Goal: Task Accomplishment & Management: Use online tool/utility

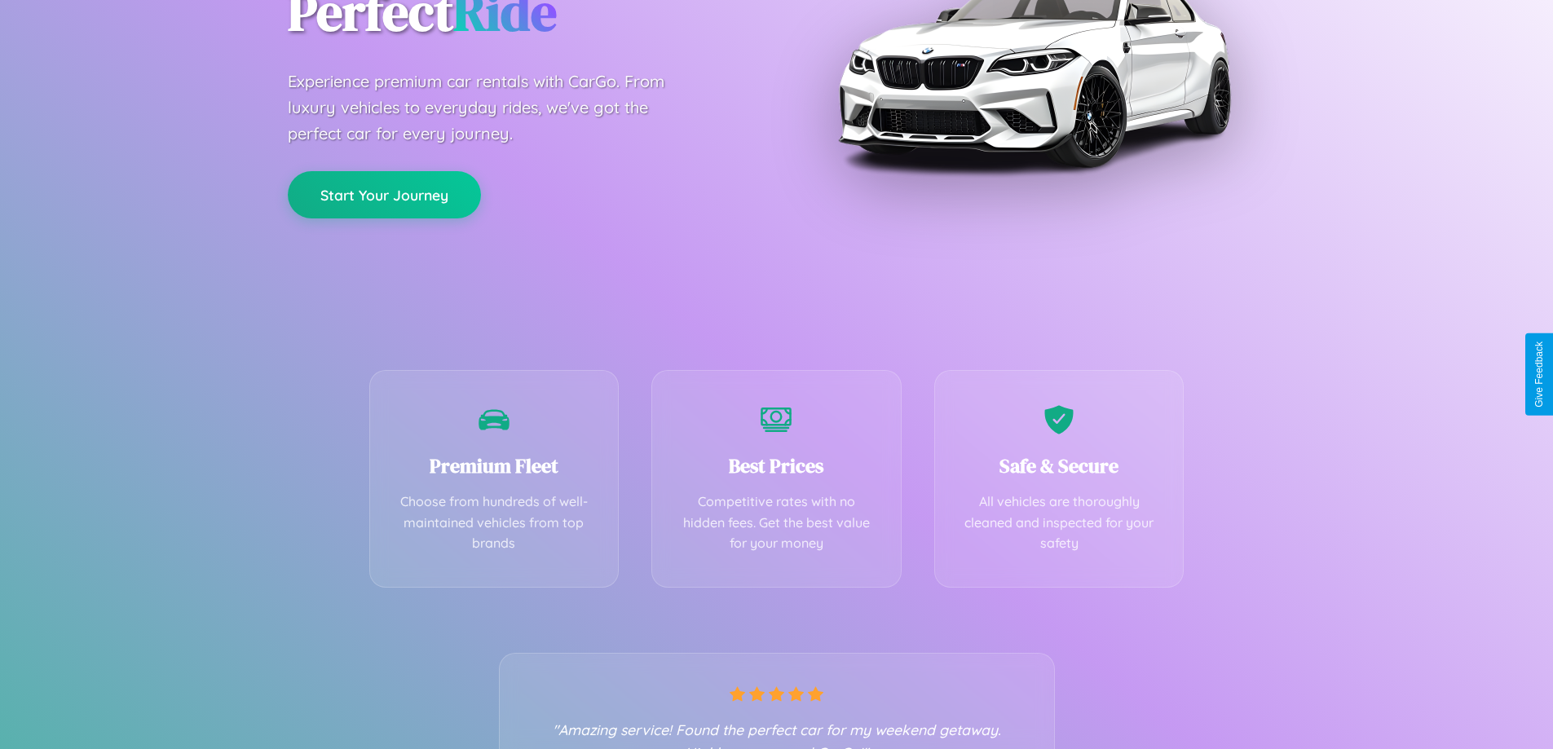
scroll to position [321, 0]
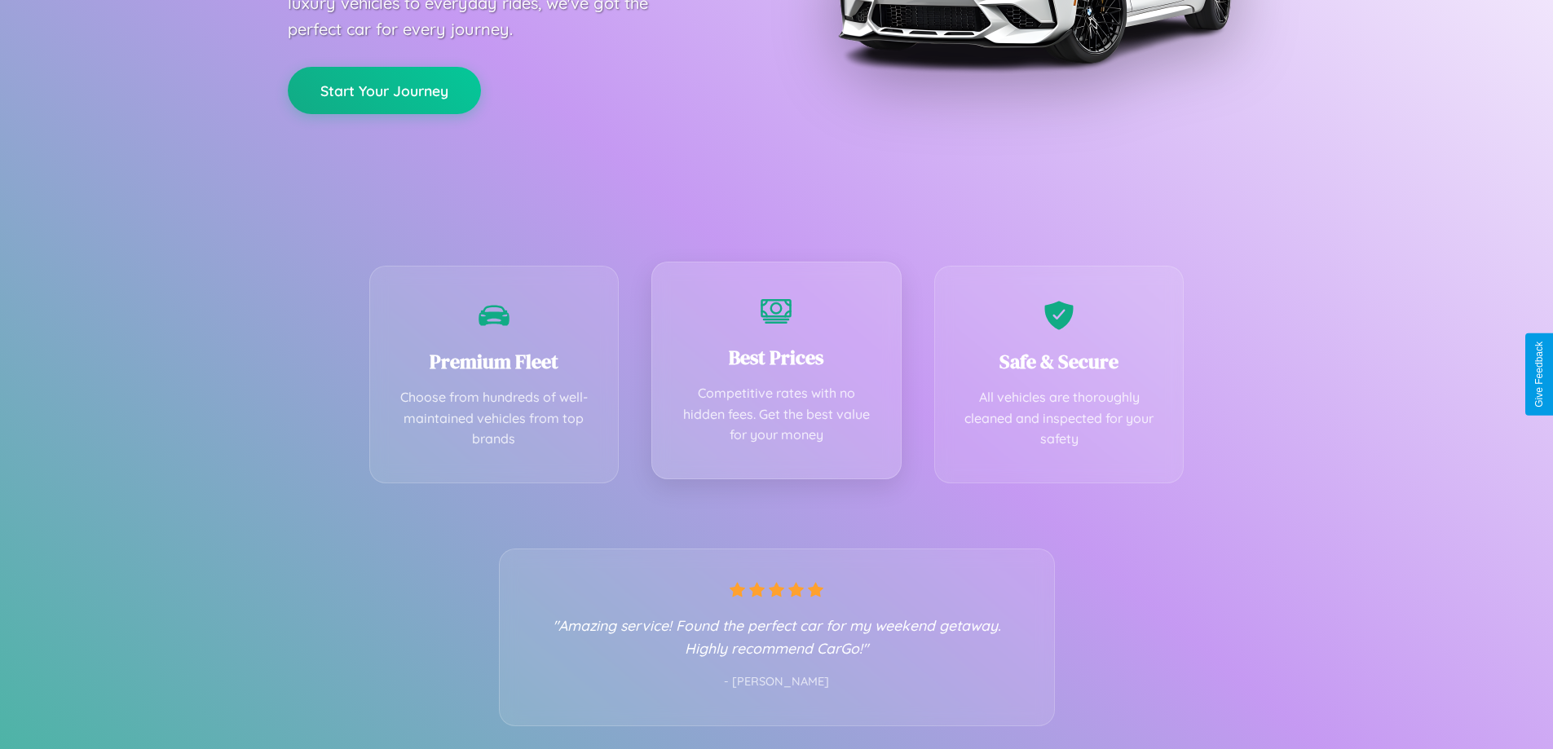
click at [776, 374] on div "Best Prices Competitive rates with no hidden fees. Get the best value for your …" at bounding box center [776, 371] width 250 height 218
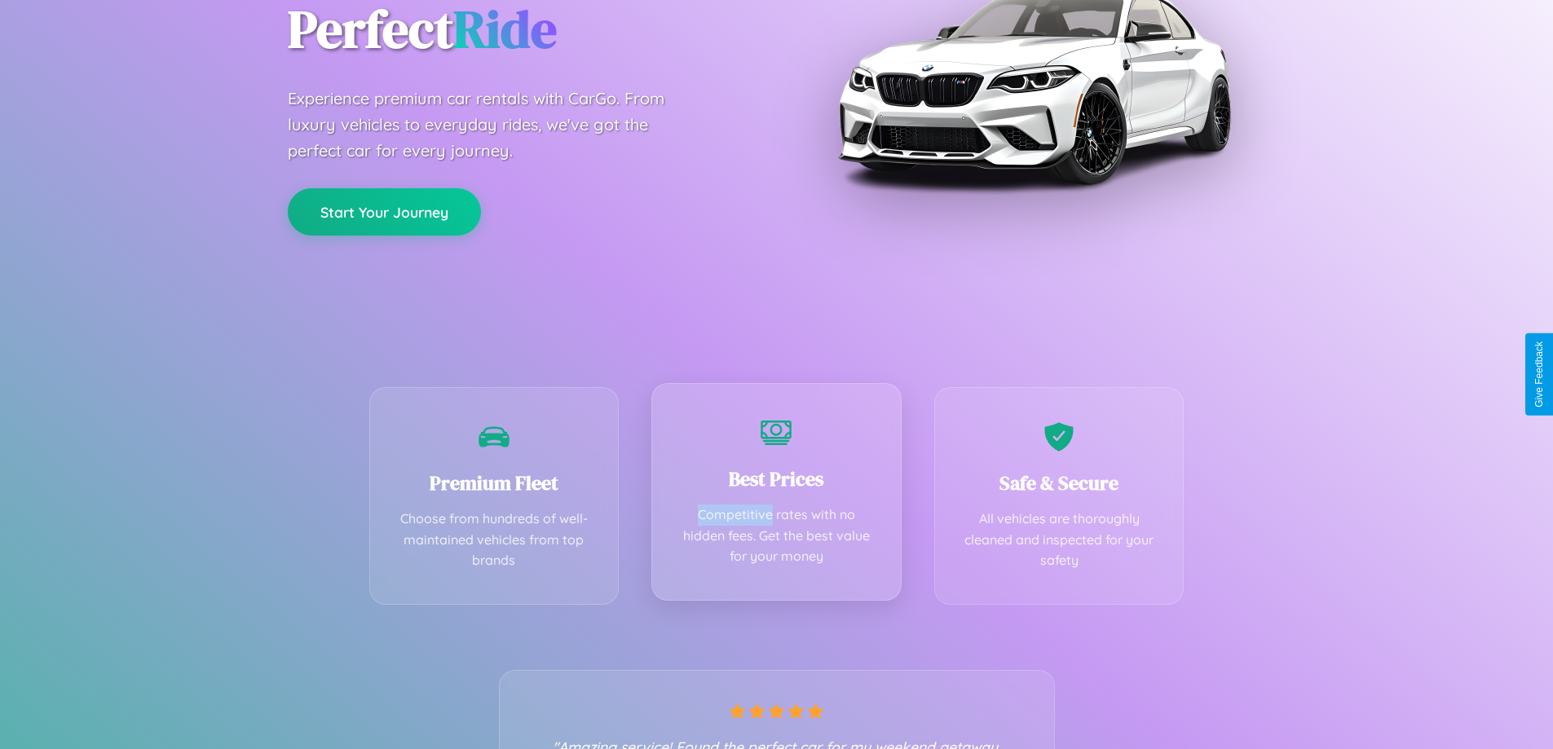
scroll to position [0, 0]
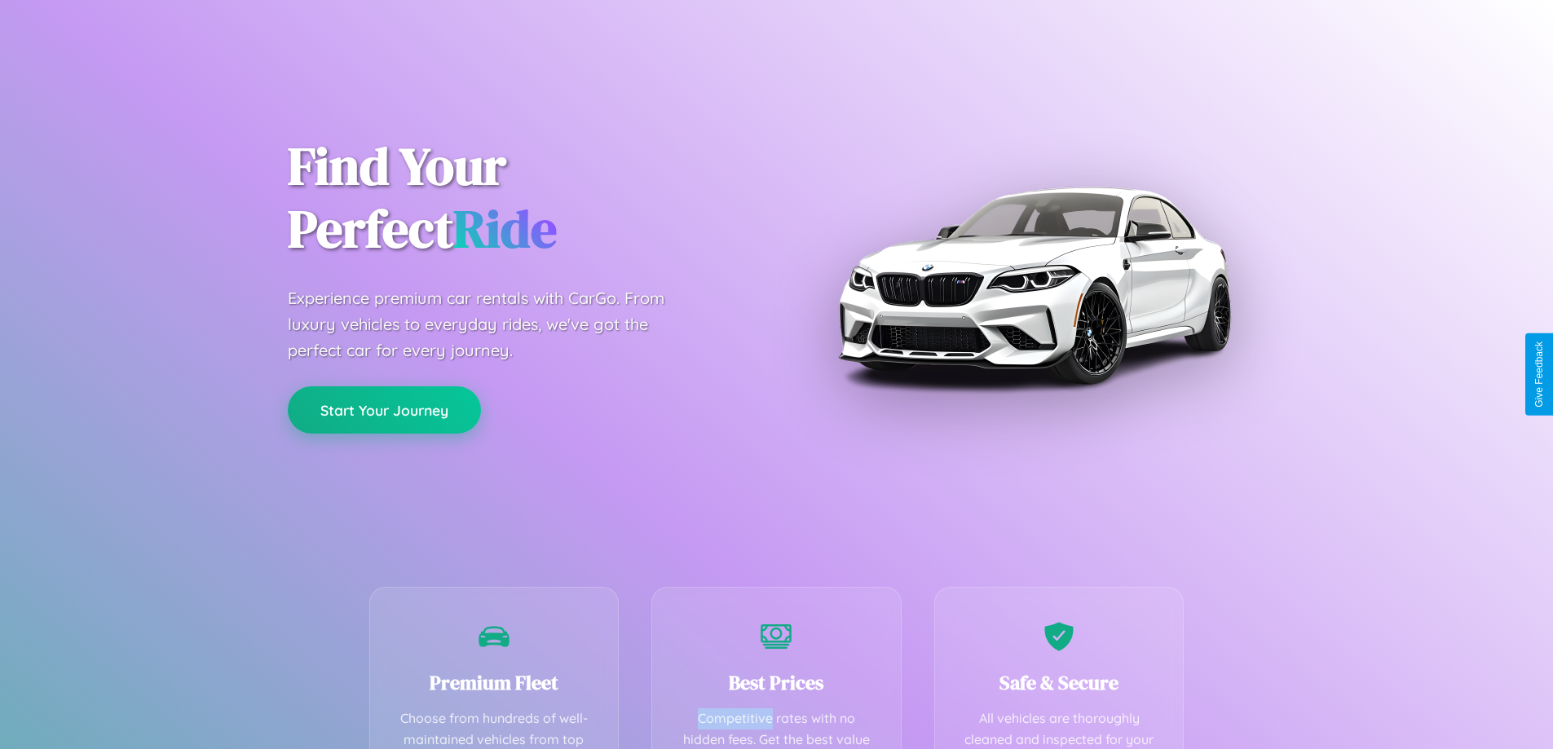
click at [384, 409] on button "Start Your Journey" at bounding box center [384, 409] width 193 height 47
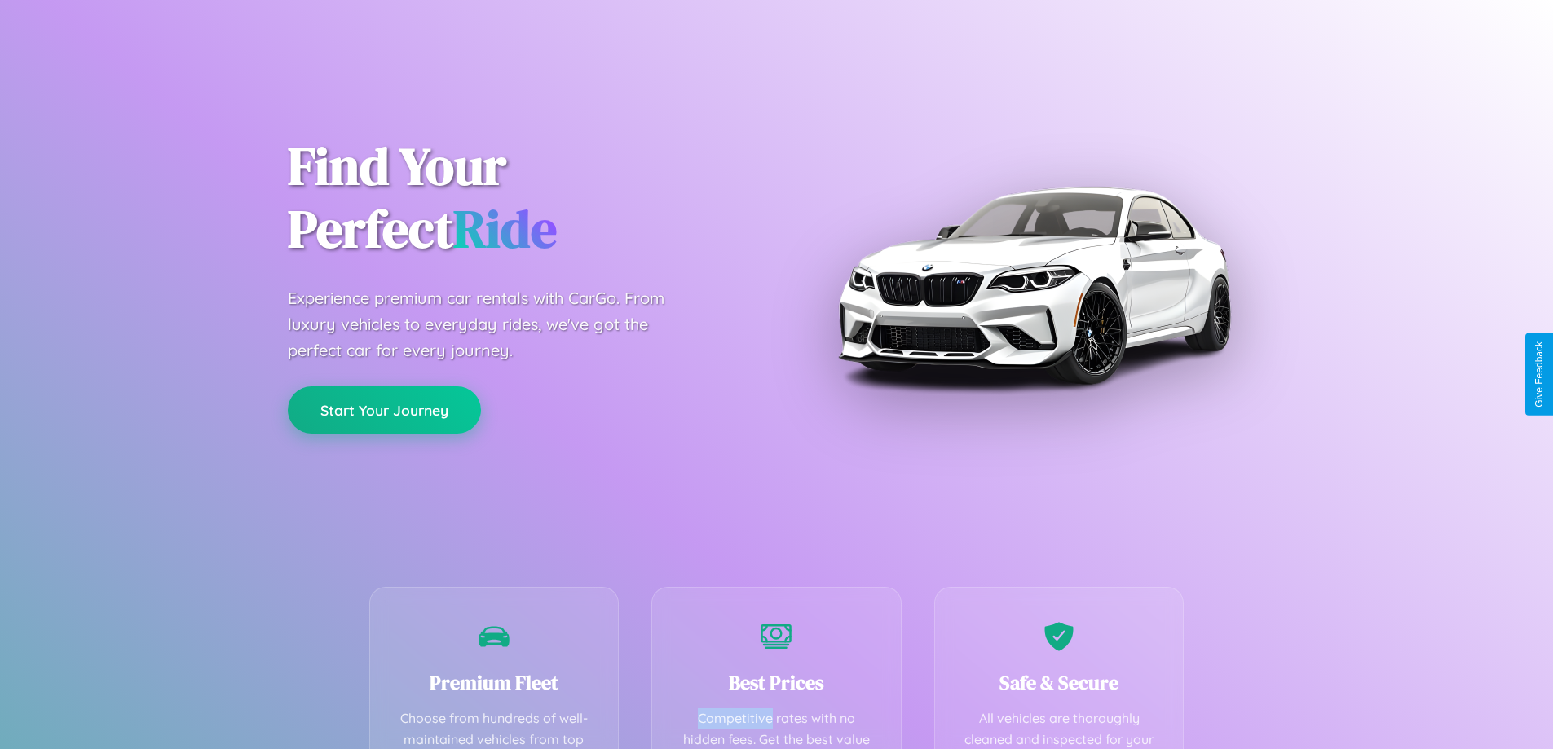
click at [384, 409] on button "Start Your Journey" at bounding box center [384, 409] width 193 height 47
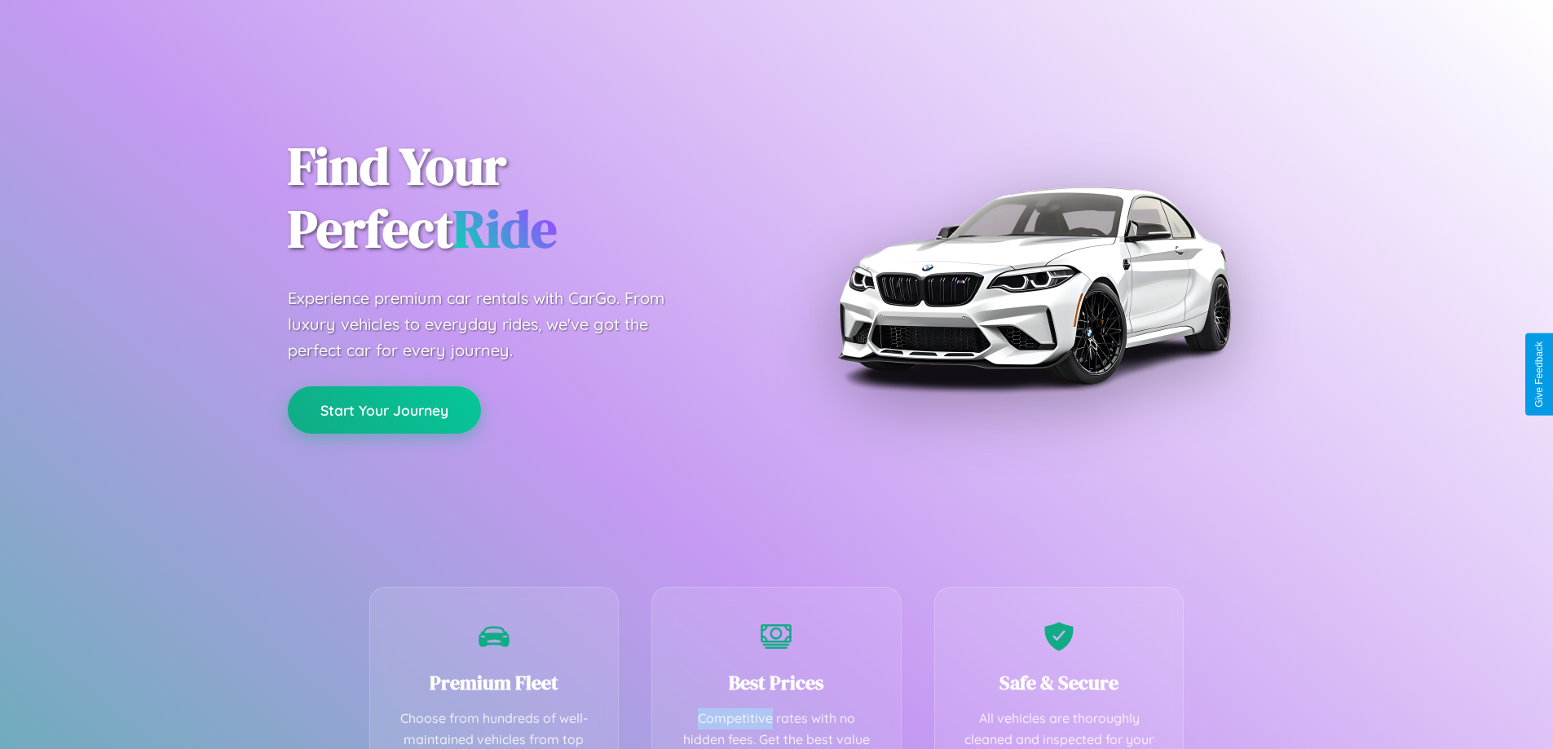
click at [384, 409] on button "Start Your Journey" at bounding box center [384, 409] width 193 height 47
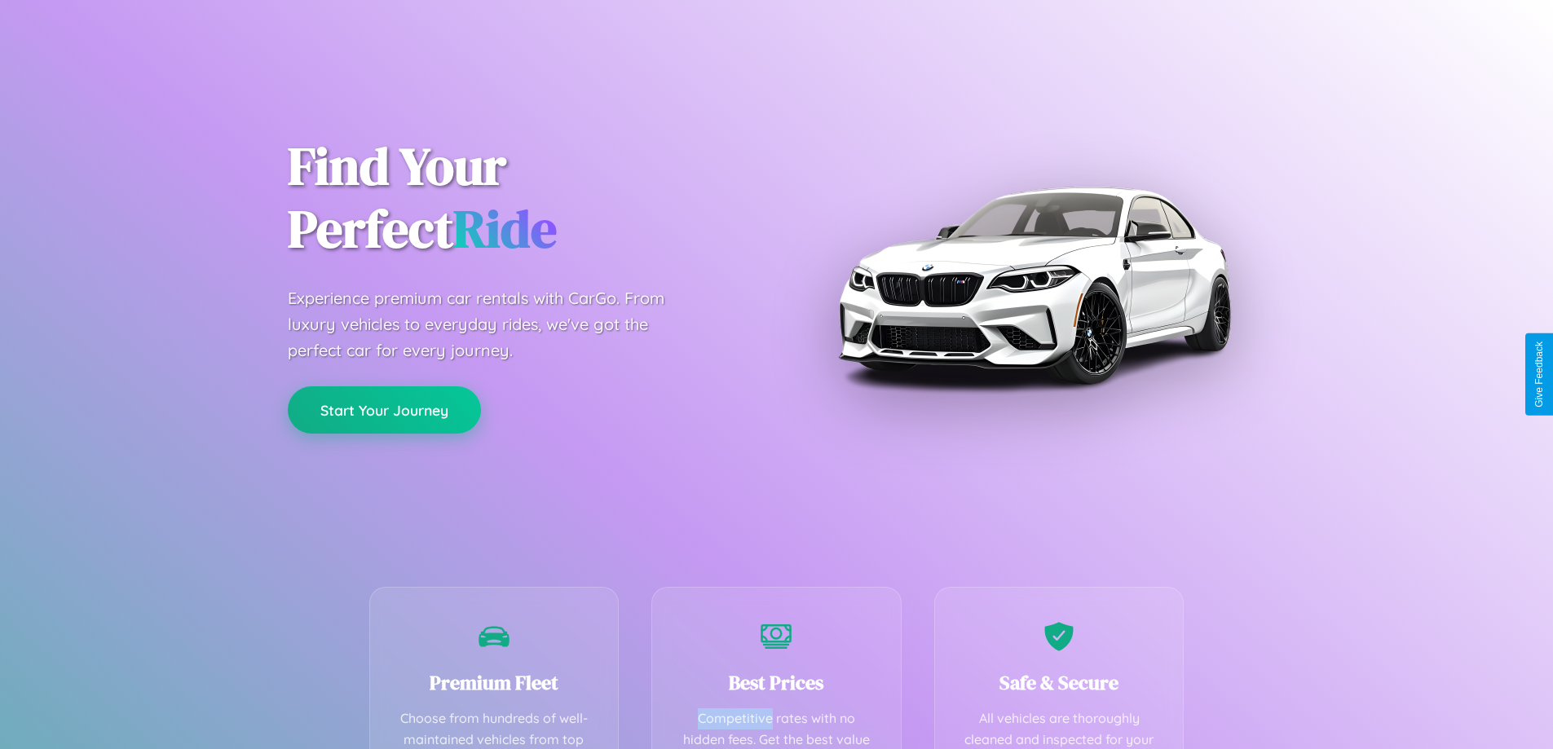
click at [384, 409] on button "Start Your Journey" at bounding box center [384, 409] width 193 height 47
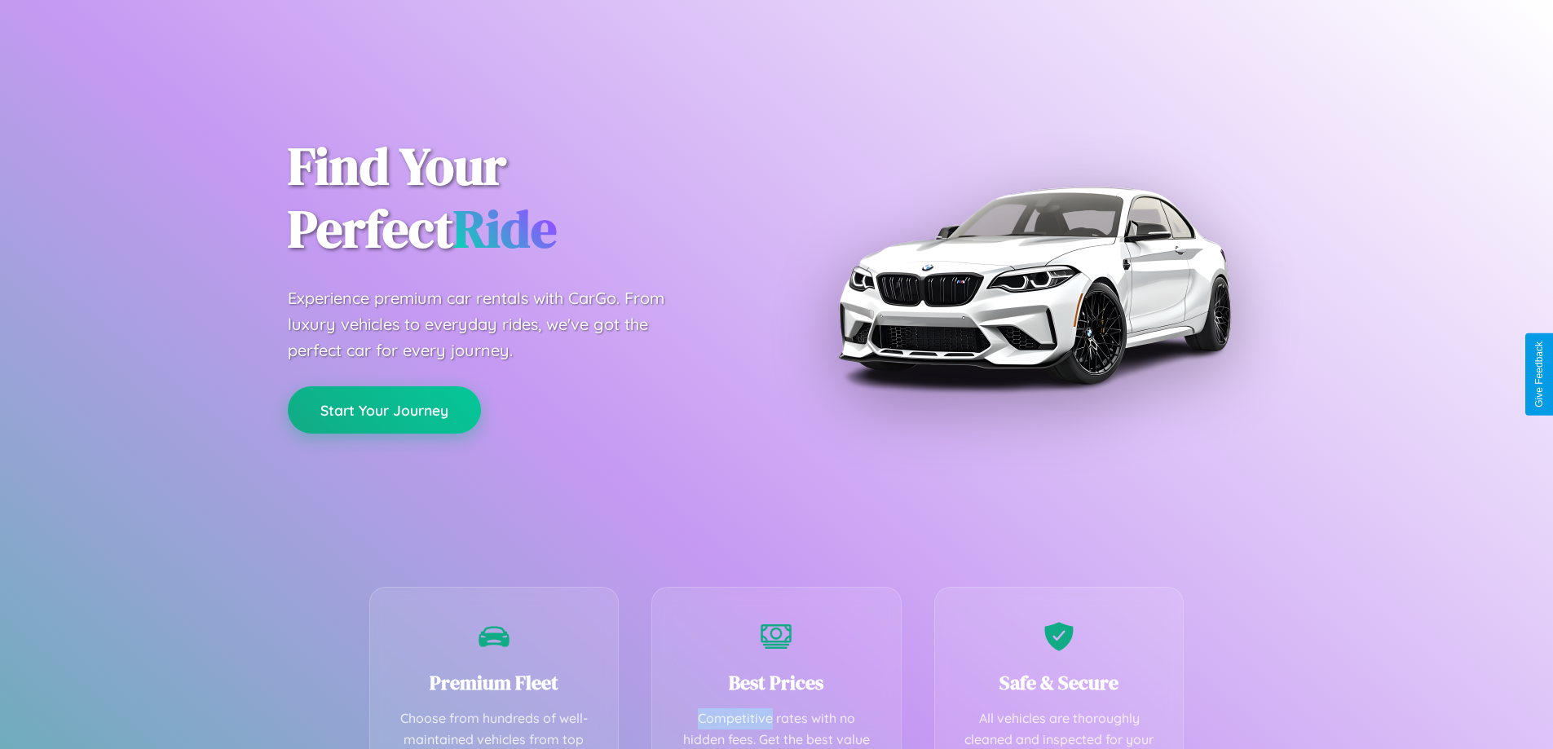
click at [384, 409] on button "Start Your Journey" at bounding box center [384, 409] width 193 height 47
